Goal: Navigation & Orientation: Go to known website

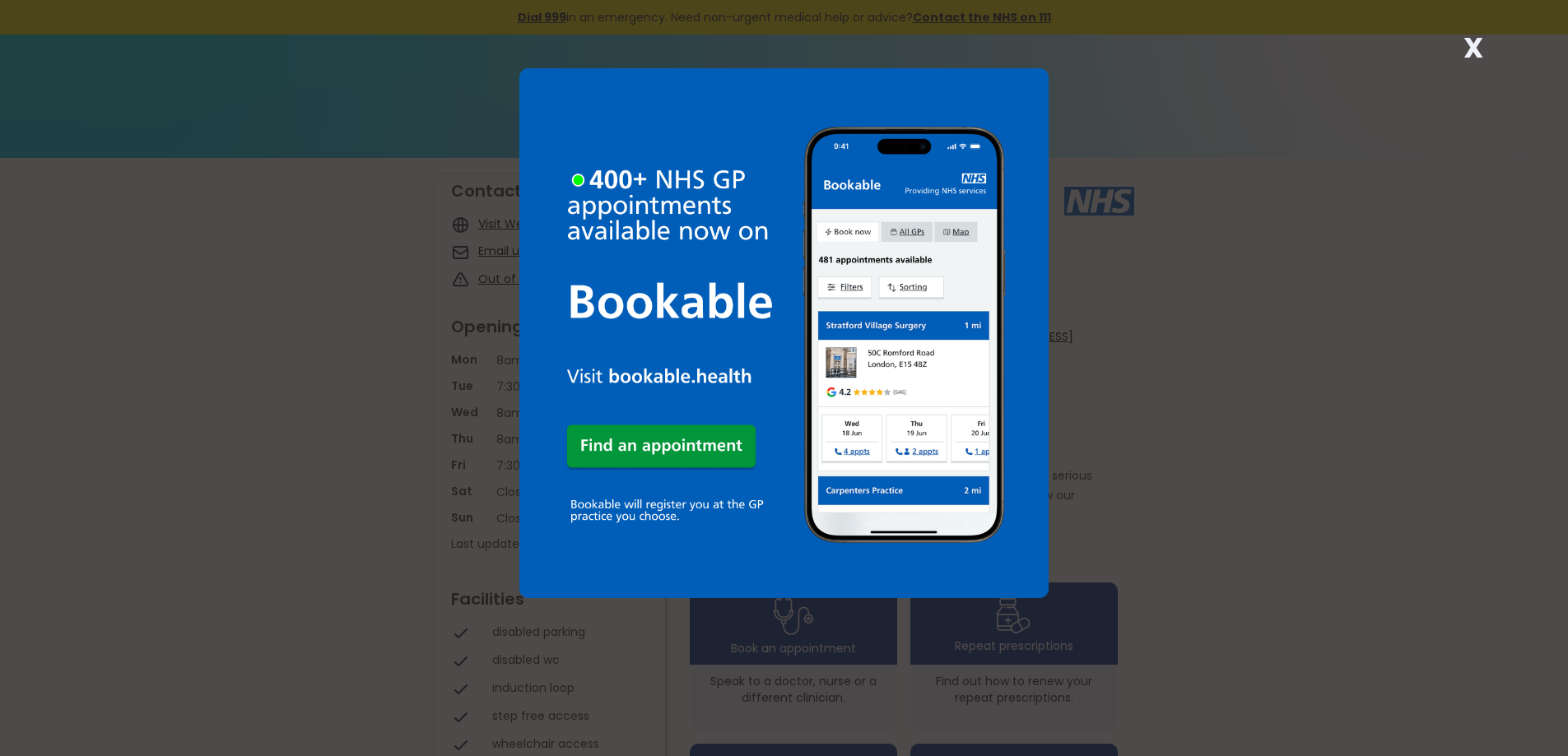
click at [1116, 102] on div "X" at bounding box center [784, 378] width 1568 height 756
click at [1477, 49] on strong "X" at bounding box center [1473, 47] width 19 height 40
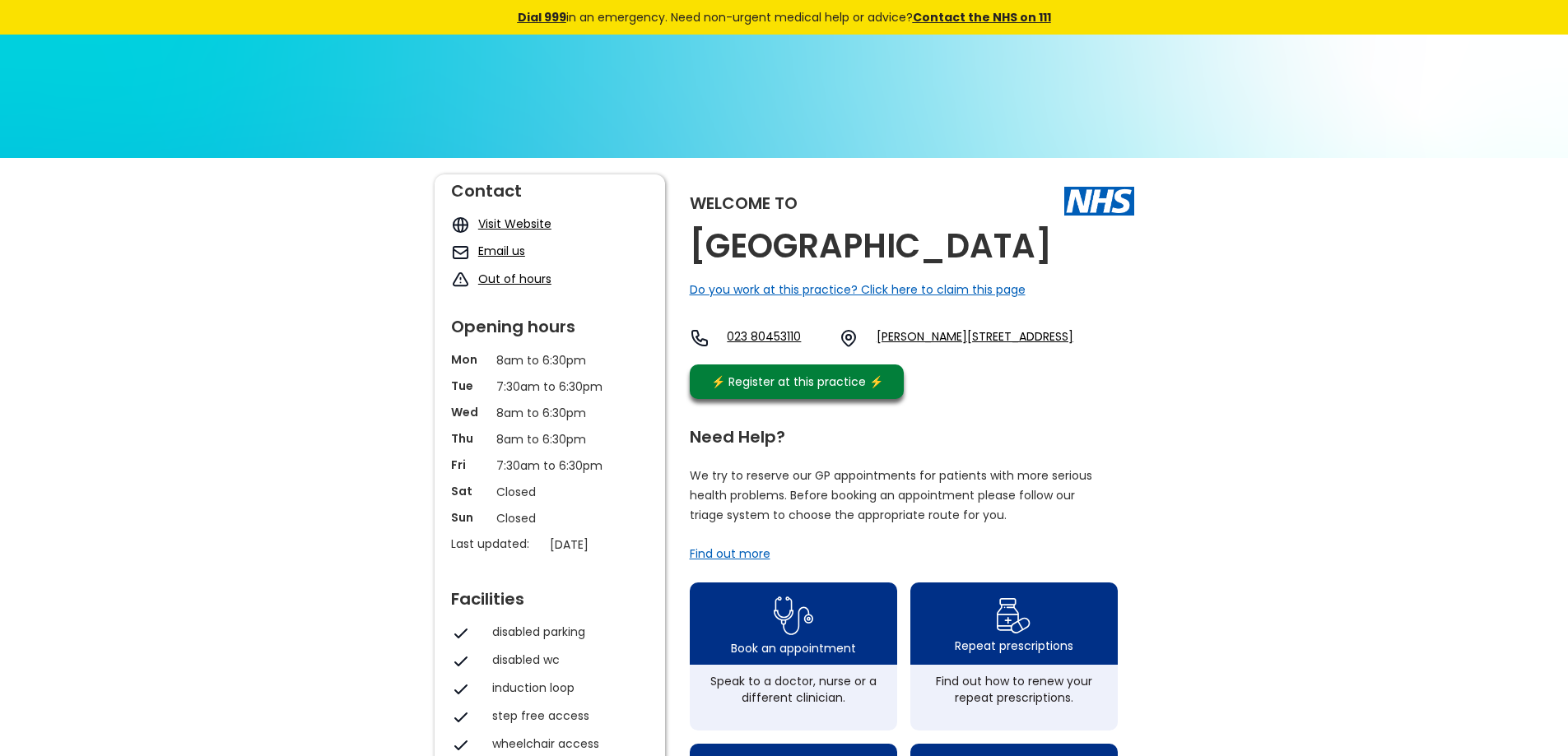
click at [516, 224] on link "Visit Website" at bounding box center [515, 224] width 73 height 17
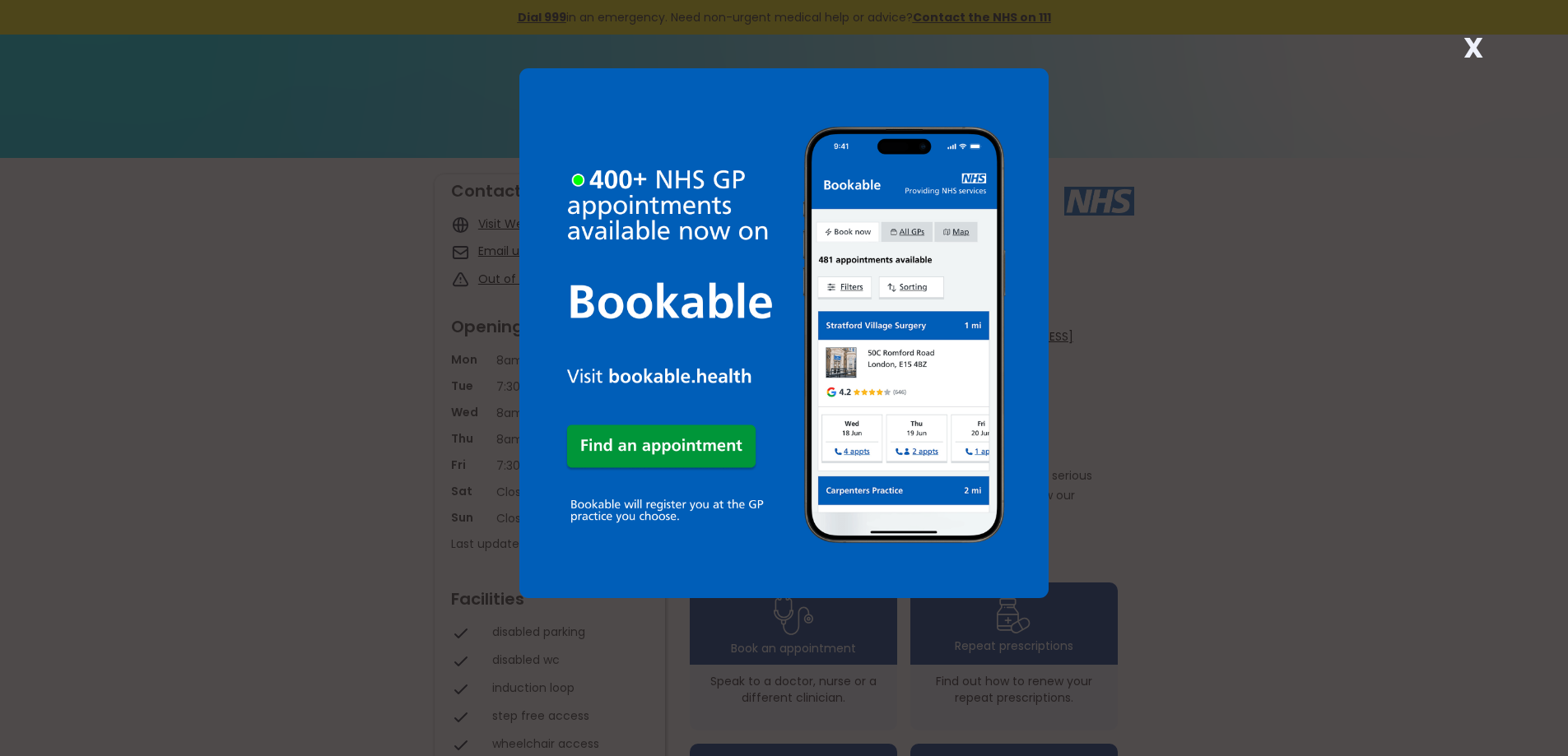
click at [1472, 48] on strong "X" at bounding box center [1473, 47] width 19 height 40
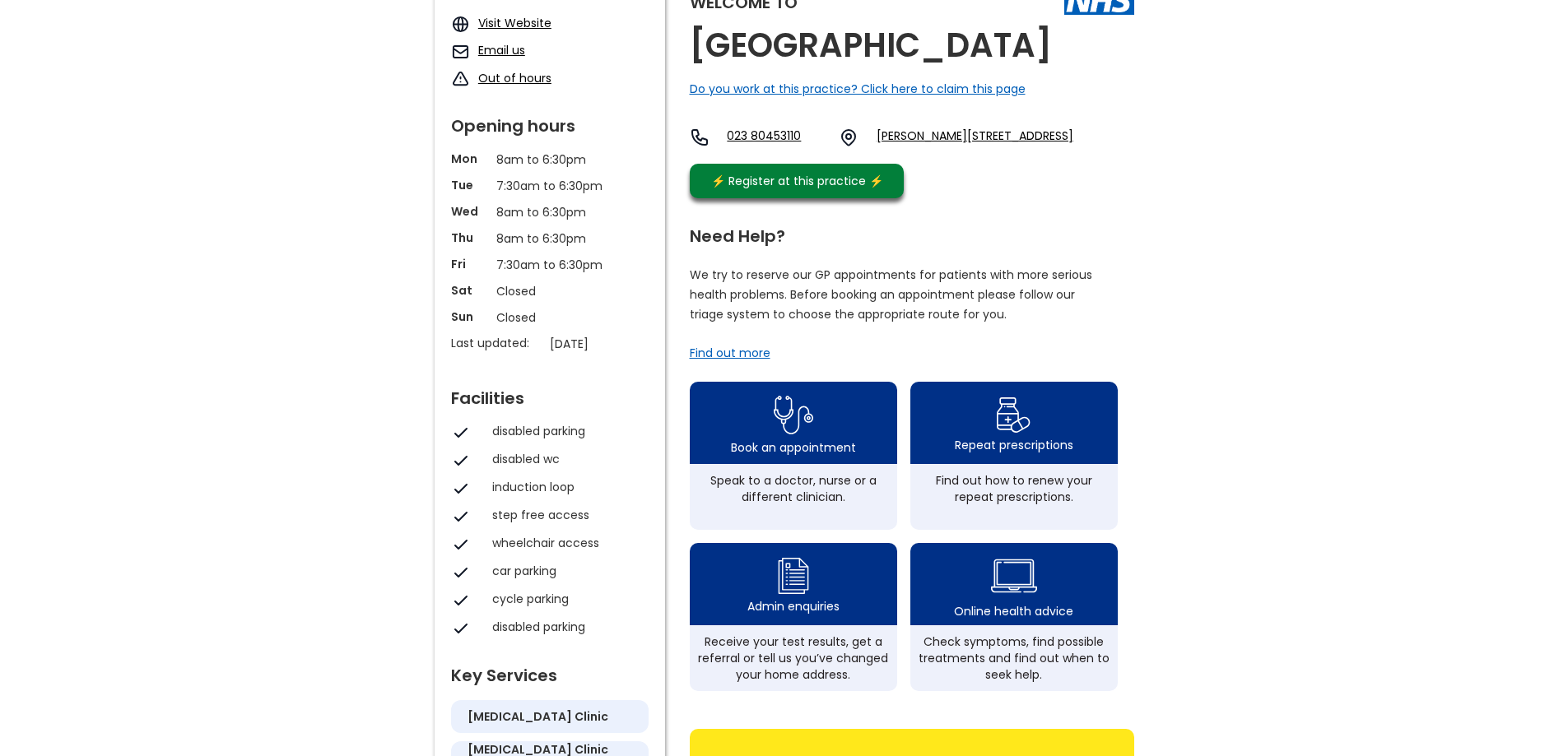
scroll to position [165, 0]
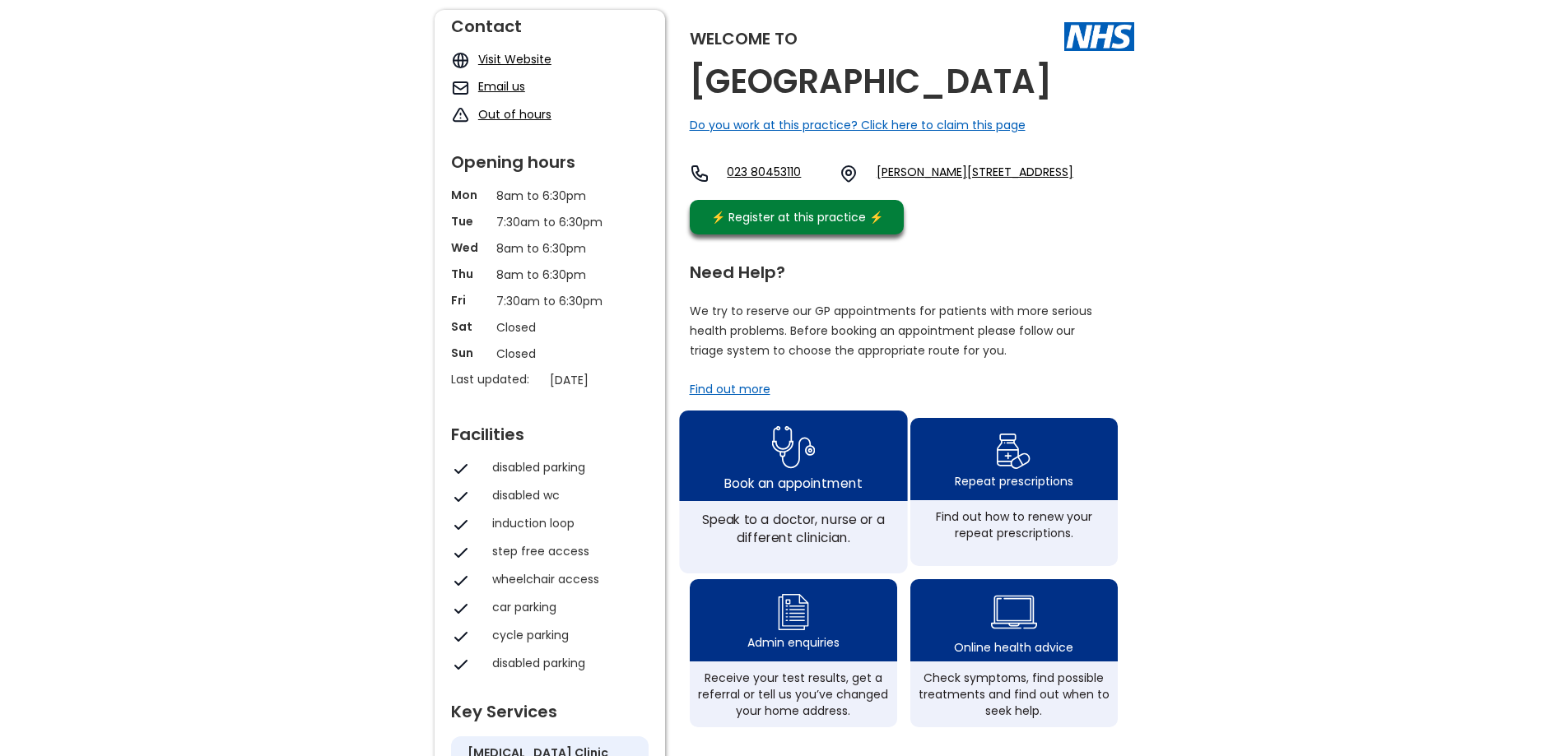
click at [834, 467] on div "Book an appointment" at bounding box center [793, 456] width 228 height 91
click at [796, 474] on img at bounding box center [792, 447] width 44 height 54
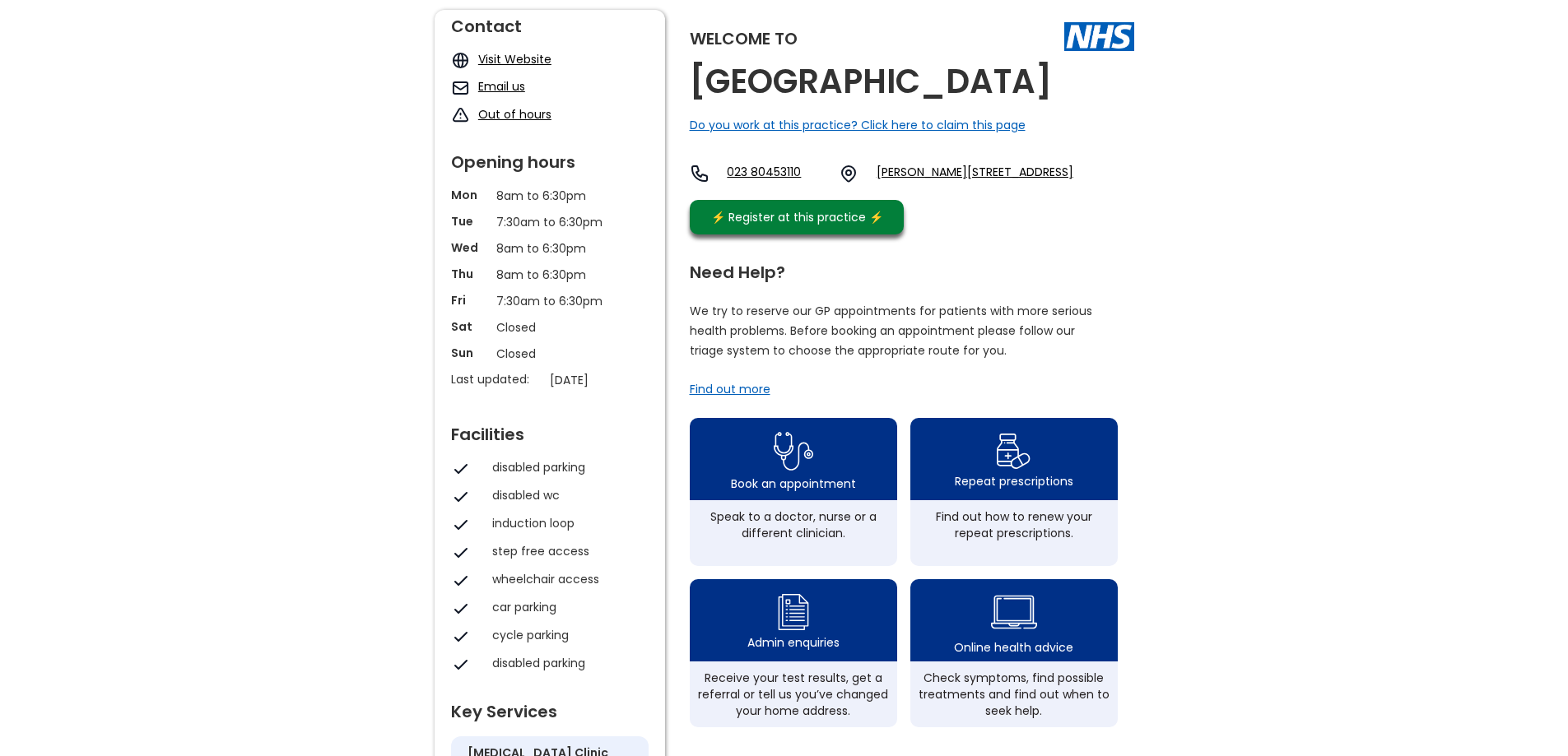
click at [526, 56] on link "Visit Website" at bounding box center [515, 59] width 73 height 17
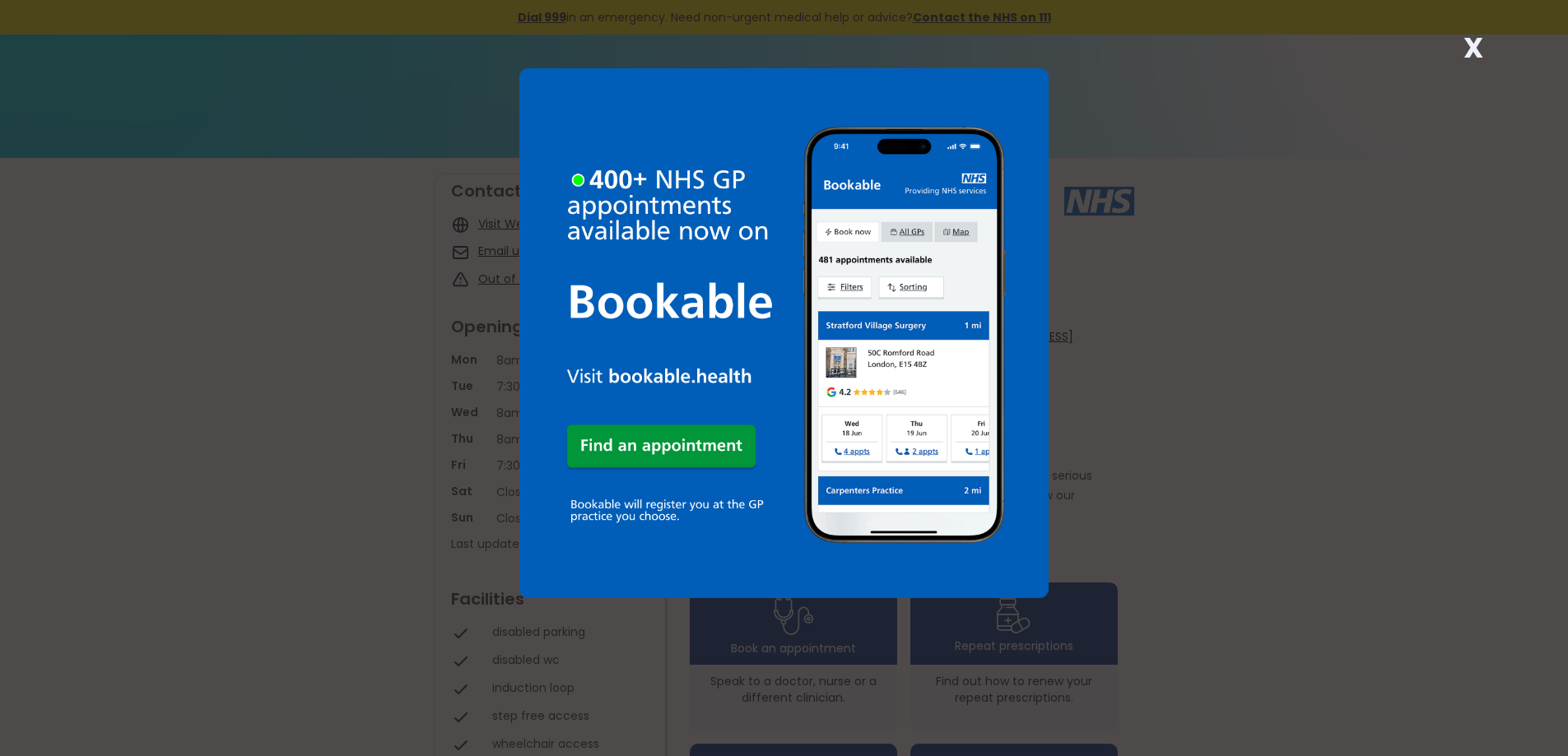
click at [1475, 49] on strong "X" at bounding box center [1473, 47] width 19 height 40
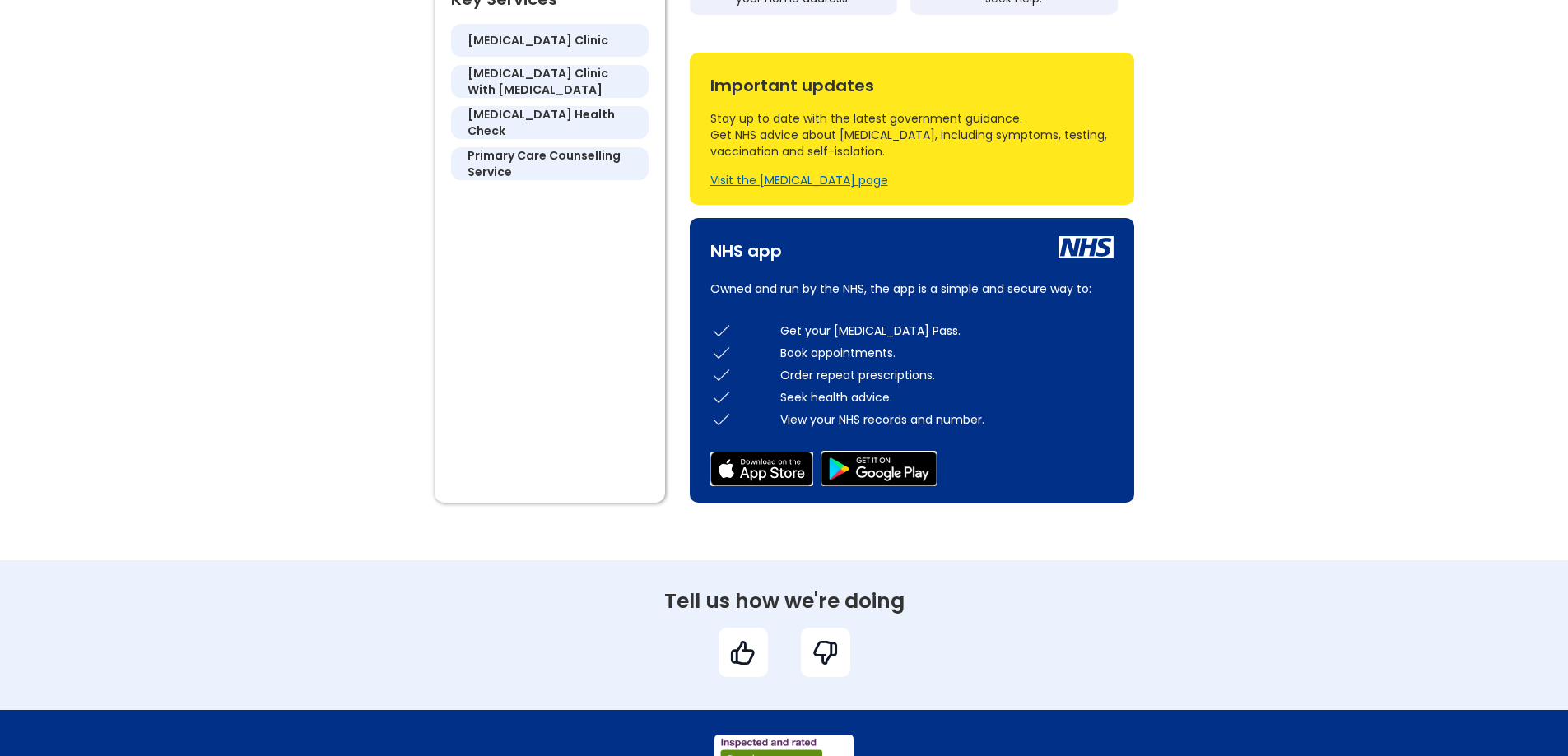
scroll to position [905, 0]
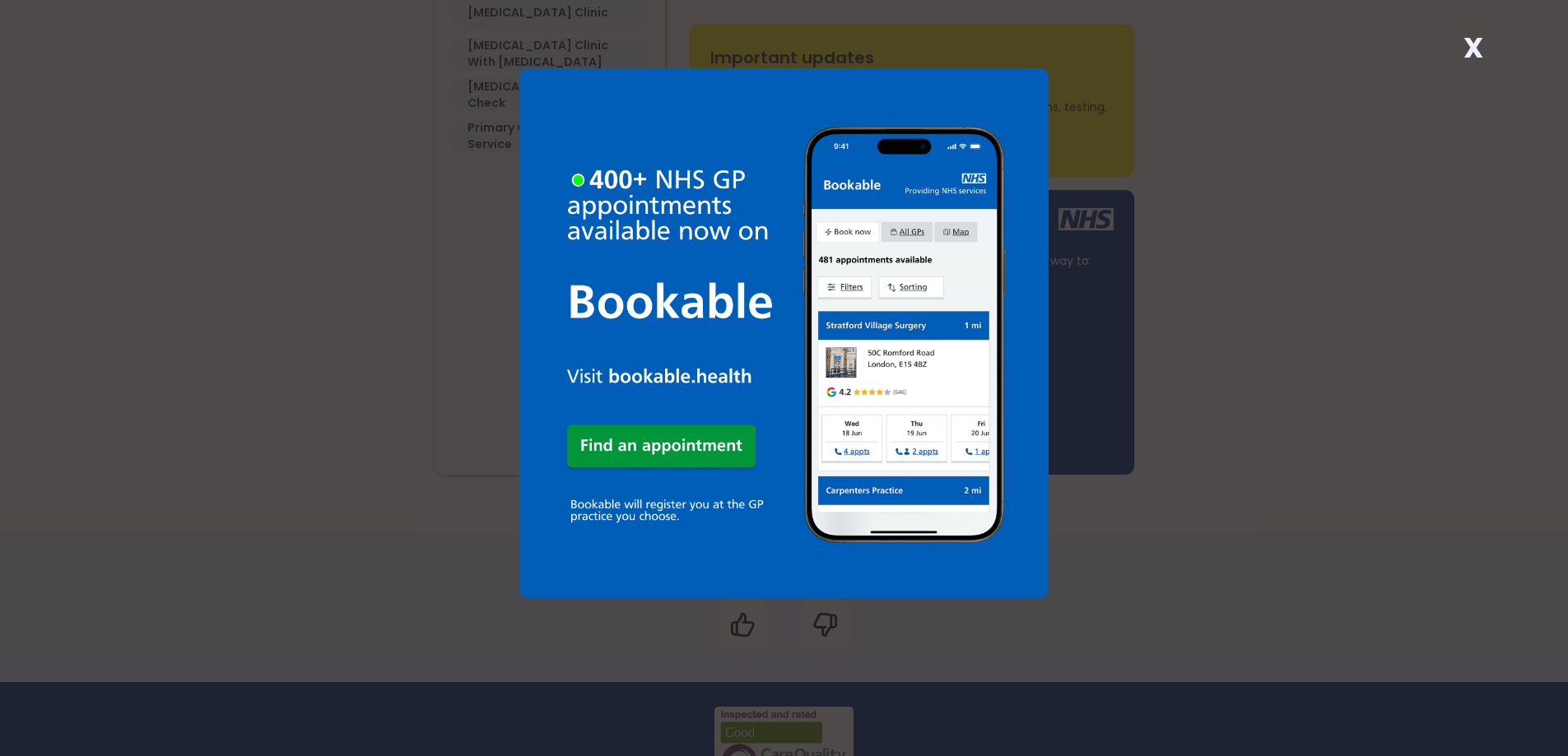
click at [1479, 49] on strong "X" at bounding box center [1473, 47] width 19 height 40
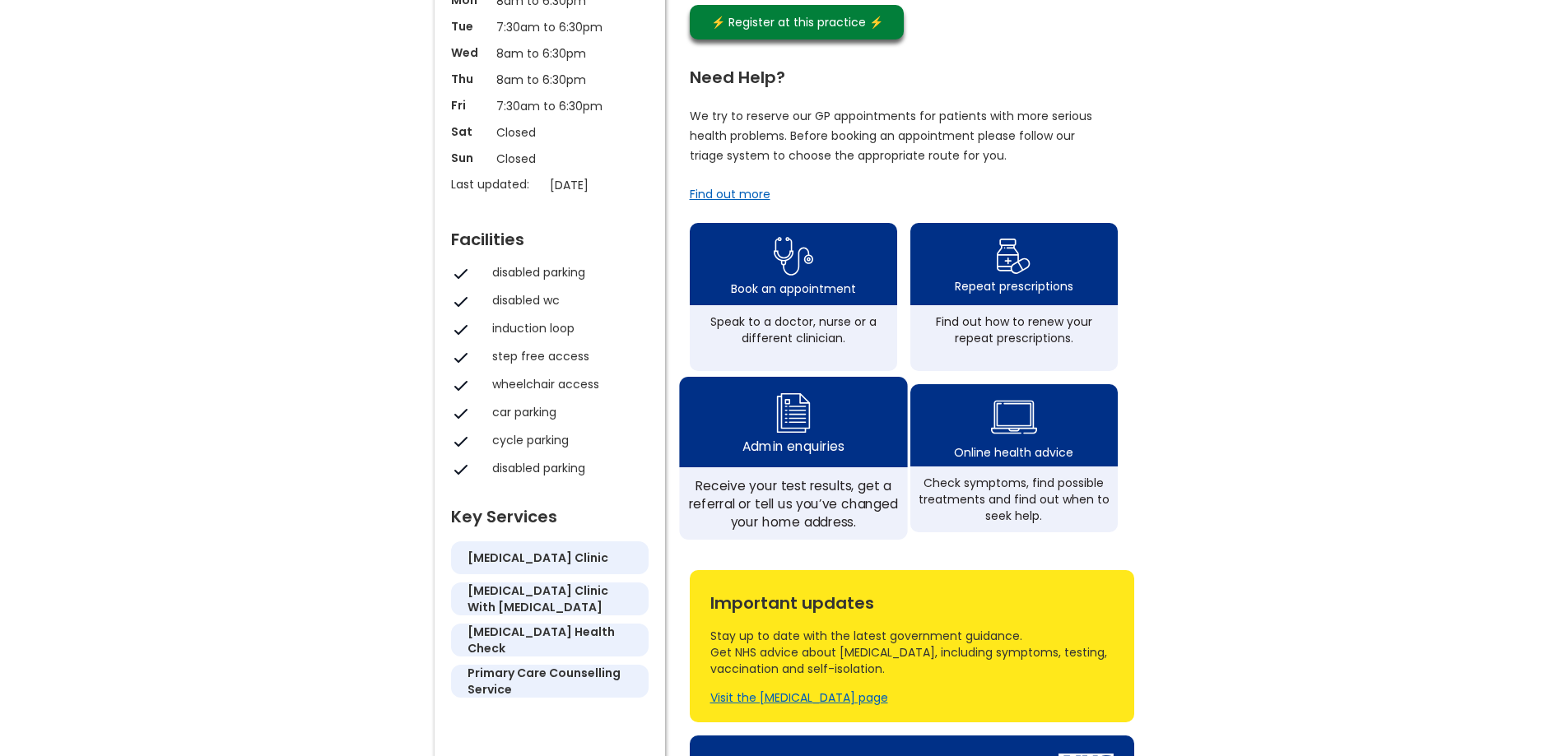
scroll to position [329, 0]
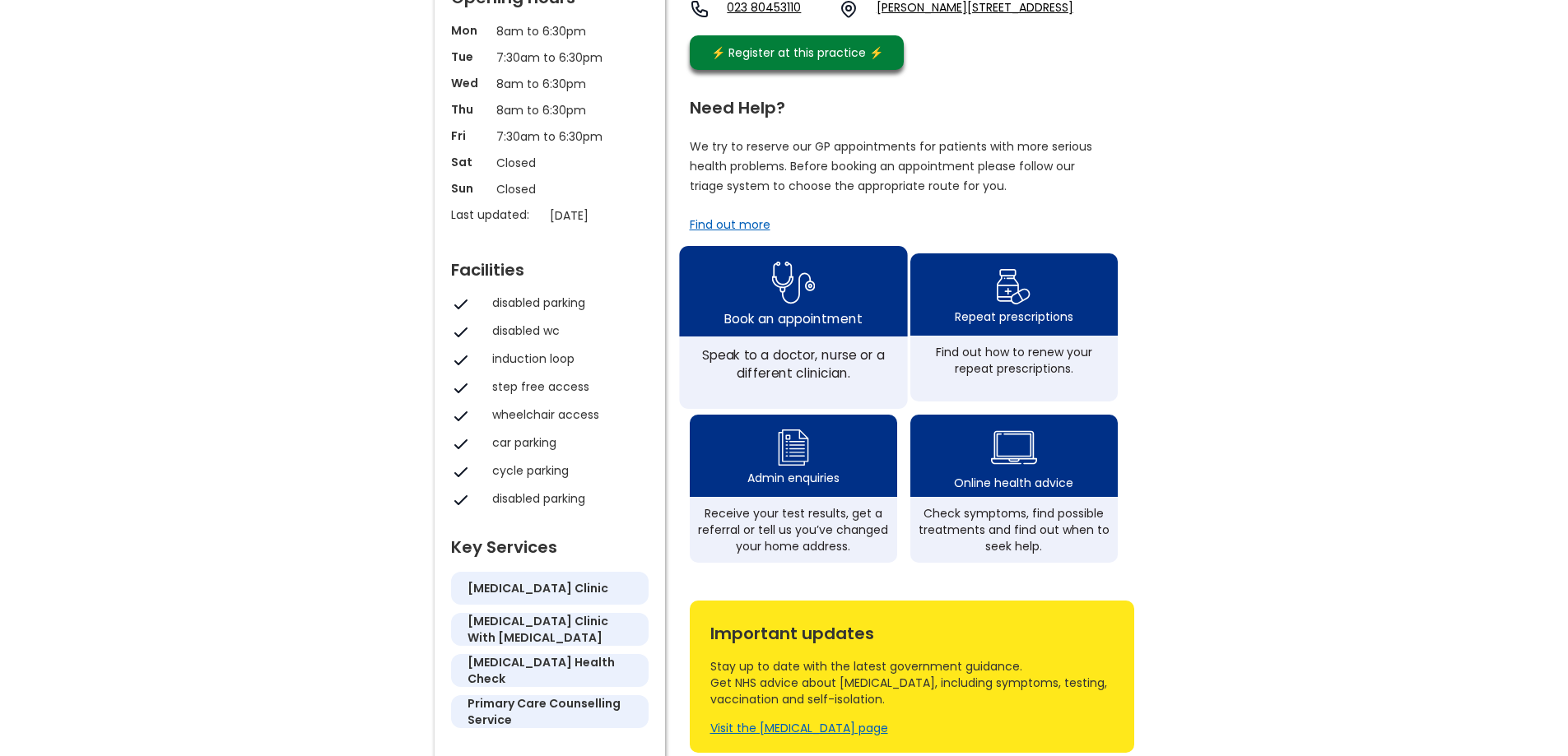
click at [777, 309] on img at bounding box center [792, 283] width 44 height 54
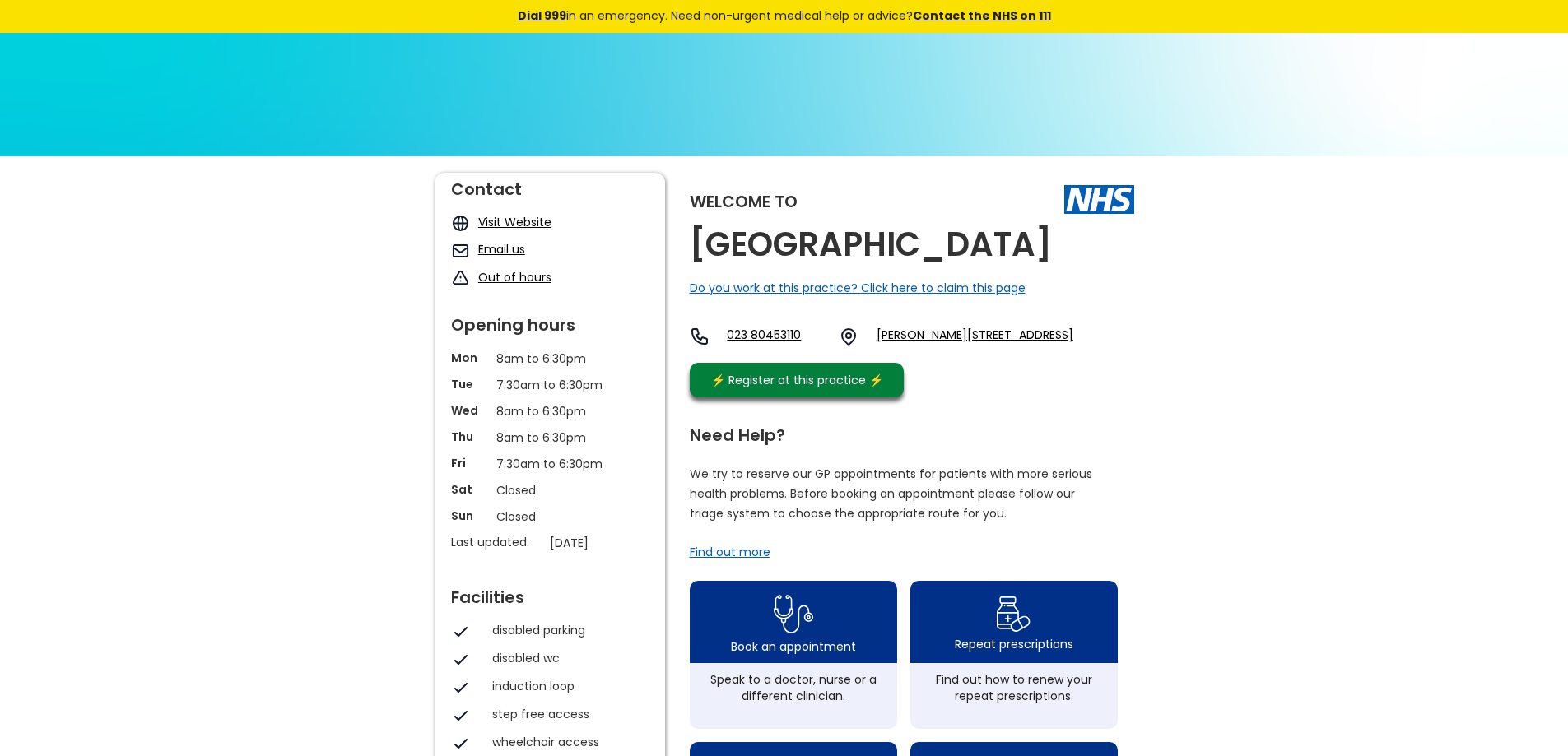
scroll to position [0, 0]
